Goal: Find specific page/section: Find specific page/section

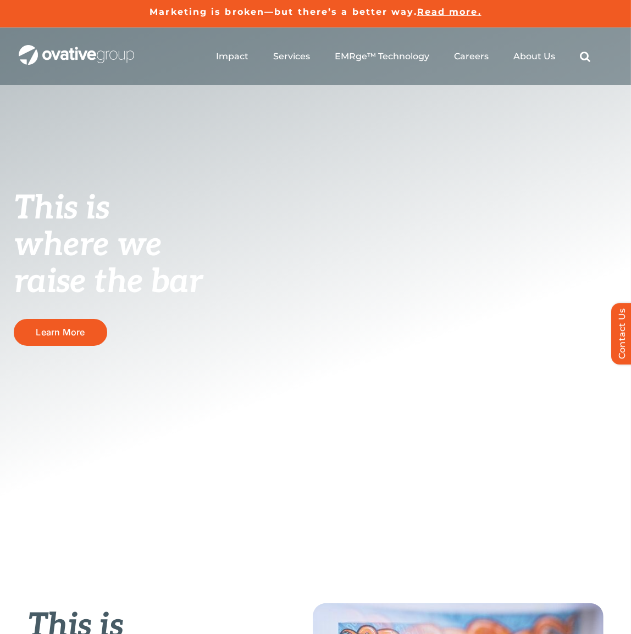
click at [448, 57] on ul "Impact Expert Insights Case Studies Awards & Press Services Media Measurement C…" at bounding box center [403, 56] width 374 height 35
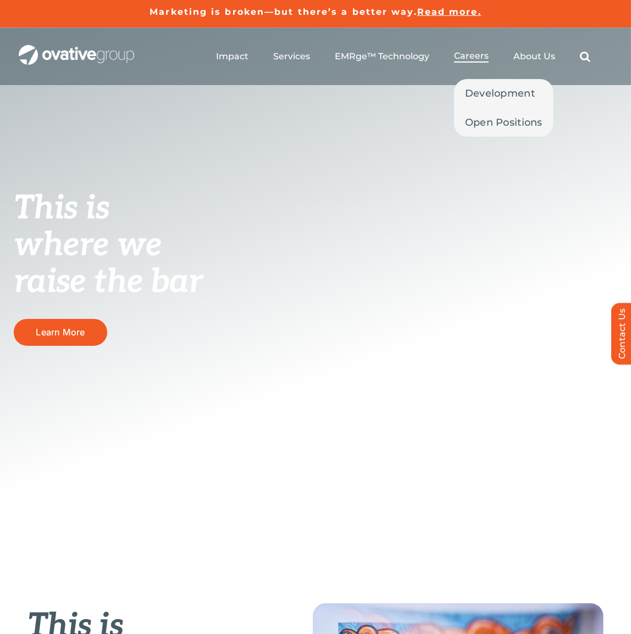
click at [461, 57] on span "Careers" at bounding box center [471, 56] width 35 height 11
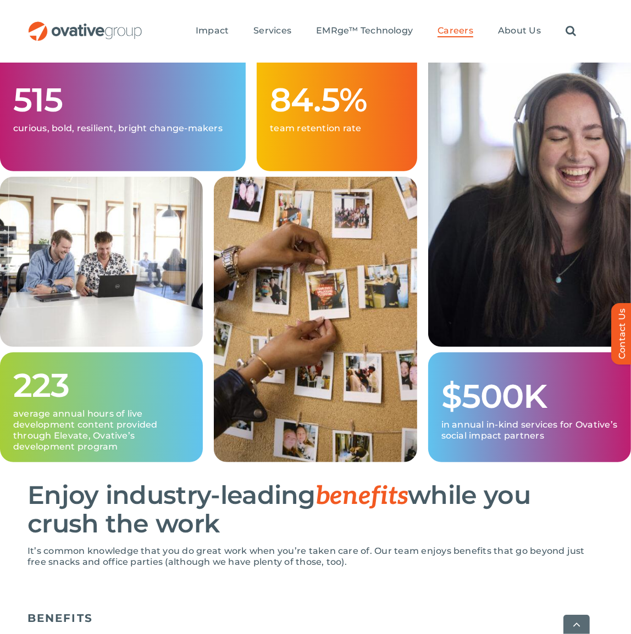
scroll to position [749, 0]
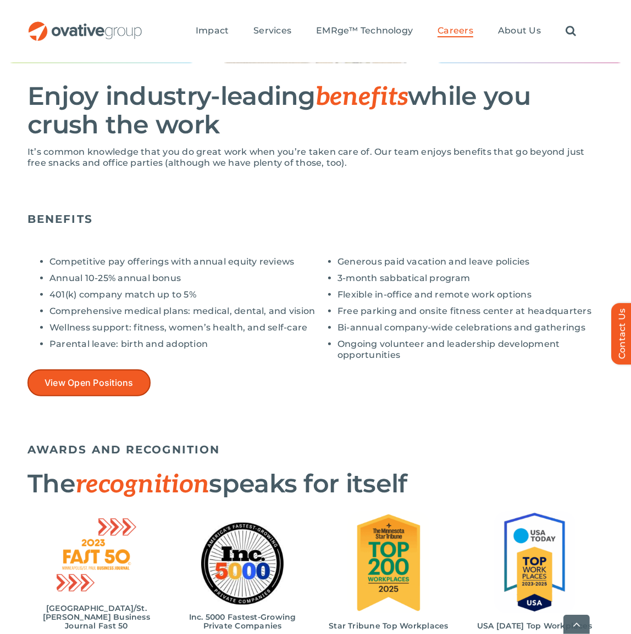
click at [105, 390] on link "View Open Positions" at bounding box center [88, 383] width 123 height 27
